Goal: Task Accomplishment & Management: Use online tool/utility

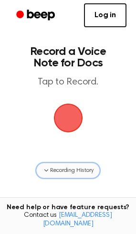
click at [80, 168] on span "Recording History" at bounding box center [71, 171] width 43 height 9
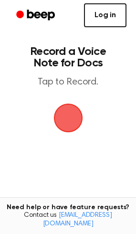
click at [108, 6] on link "Log in" at bounding box center [105, 15] width 43 height 24
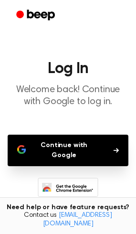
click at [114, 148] on icon "button" at bounding box center [116, 151] width 5 height 6
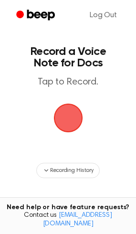
click at [82, 115] on span "button" at bounding box center [68, 118] width 27 height 27
click at [55, 122] on span "button" at bounding box center [68, 118] width 27 height 27
click at [61, 121] on span "button" at bounding box center [68, 118] width 27 height 27
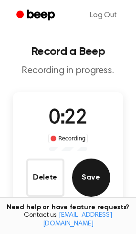
click at [96, 168] on button "Save" at bounding box center [91, 178] width 38 height 38
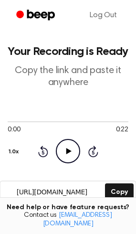
click at [65, 156] on icon "Play Audio" at bounding box center [68, 151] width 24 height 24
